Goal: Task Accomplishment & Management: Manage account settings

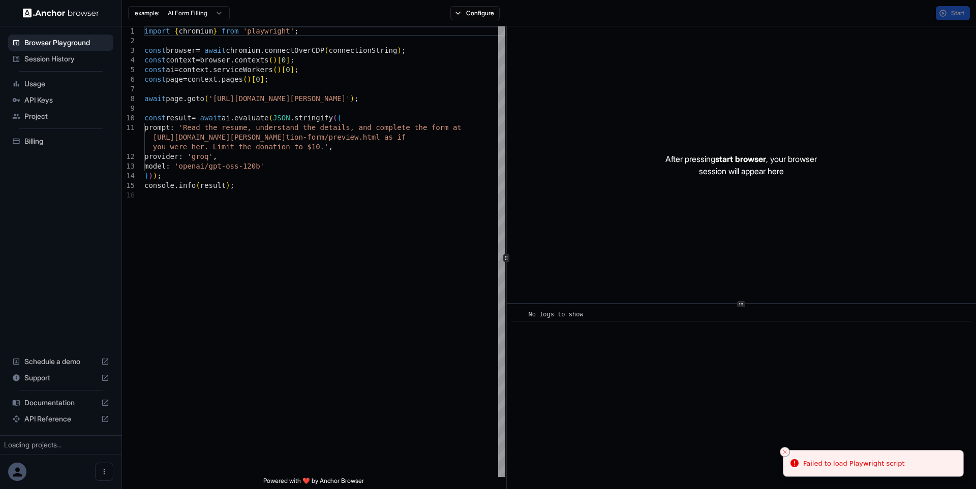
click at [51, 99] on span "API Keys" at bounding box center [66, 100] width 85 height 10
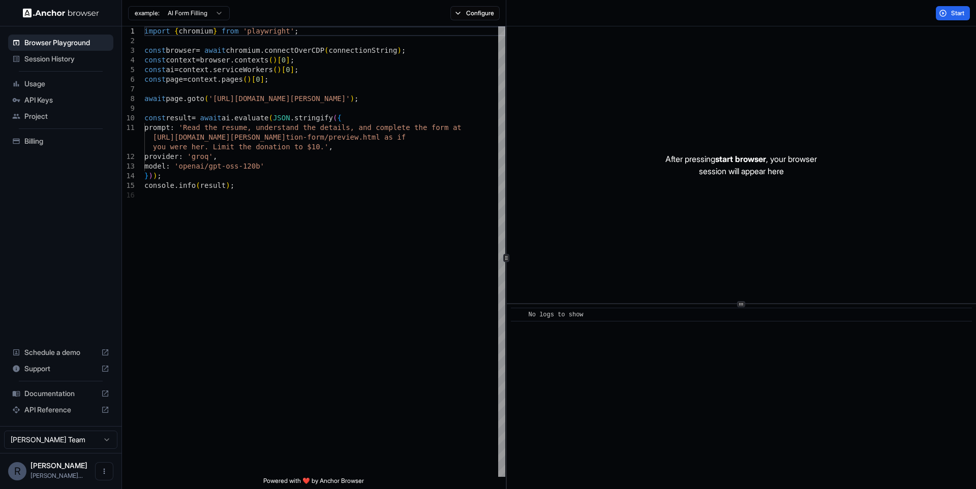
click at [34, 103] on span "API Keys" at bounding box center [66, 100] width 85 height 10
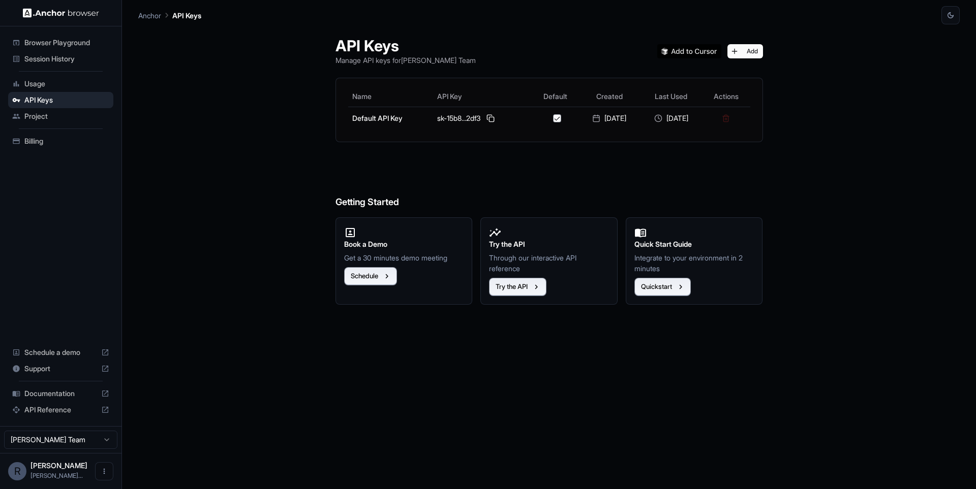
click at [884, 98] on div "API Keys Manage API keys for [PERSON_NAME] Team Add Name API Key Default Create…" at bounding box center [548, 256] width 821 height 465
click at [892, 101] on div "API Keys Manage API keys for [PERSON_NAME] Team Add Name API Key Default Create…" at bounding box center [548, 256] width 821 height 465
click at [743, 52] on button "Add" at bounding box center [745, 51] width 36 height 14
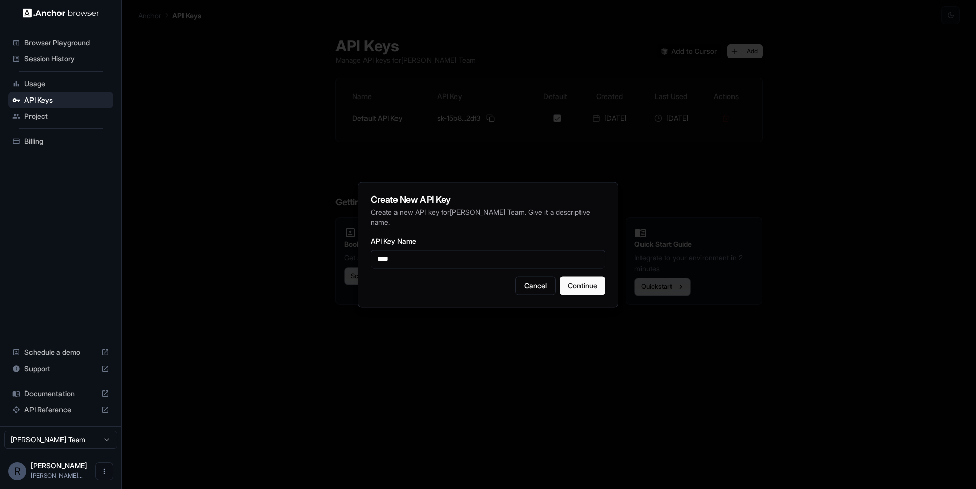
type input "****"
click at [511, 229] on div "Create New API Key Create a new API key for [PERSON_NAME] Team . Give it a desc…" at bounding box center [488, 245] width 260 height 126
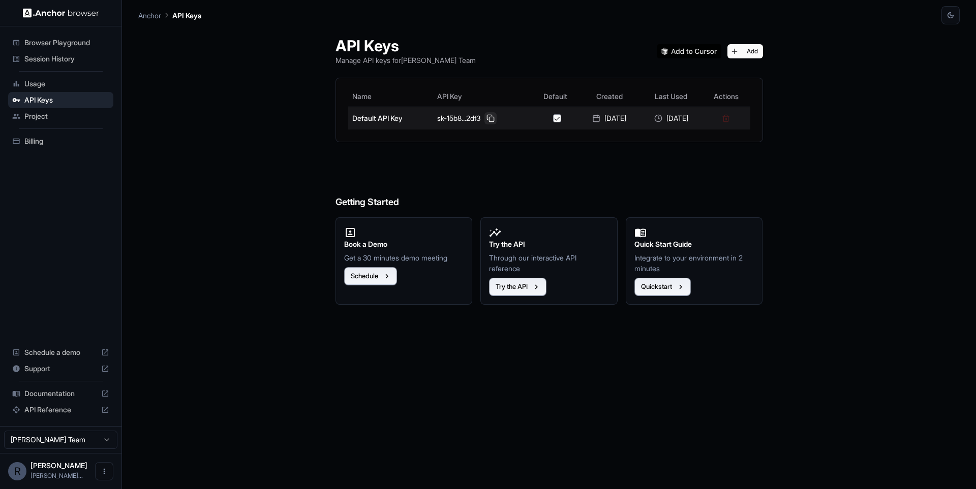
click at [484, 115] on button at bounding box center [490, 118] width 12 height 12
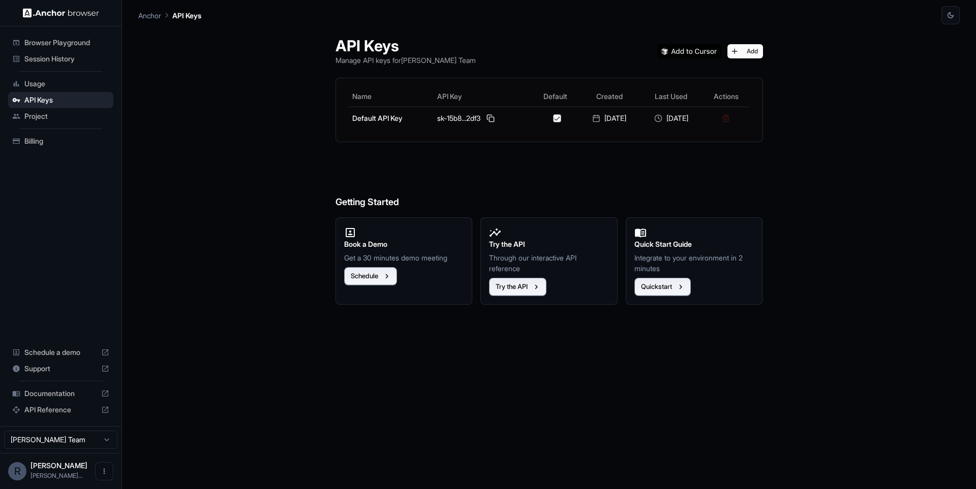
click at [602, 489] on div "API Keys Manage API keys for [PERSON_NAME] Team Add Name API Key Default Create…" at bounding box center [549, 256] width 452 height 465
